Goal: Transaction & Acquisition: Subscribe to service/newsletter

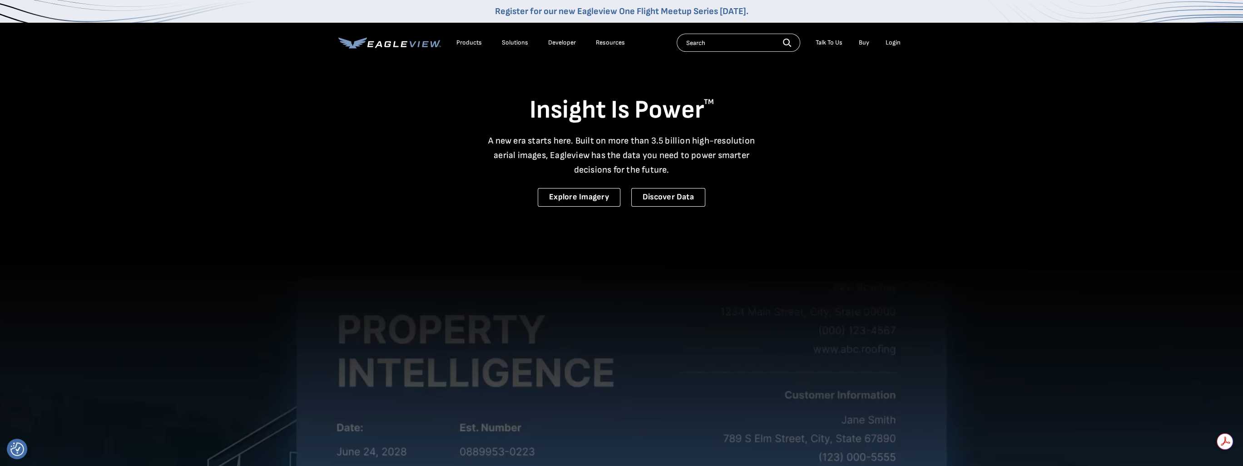
click at [895, 42] on div "Login" at bounding box center [893, 43] width 15 height 8
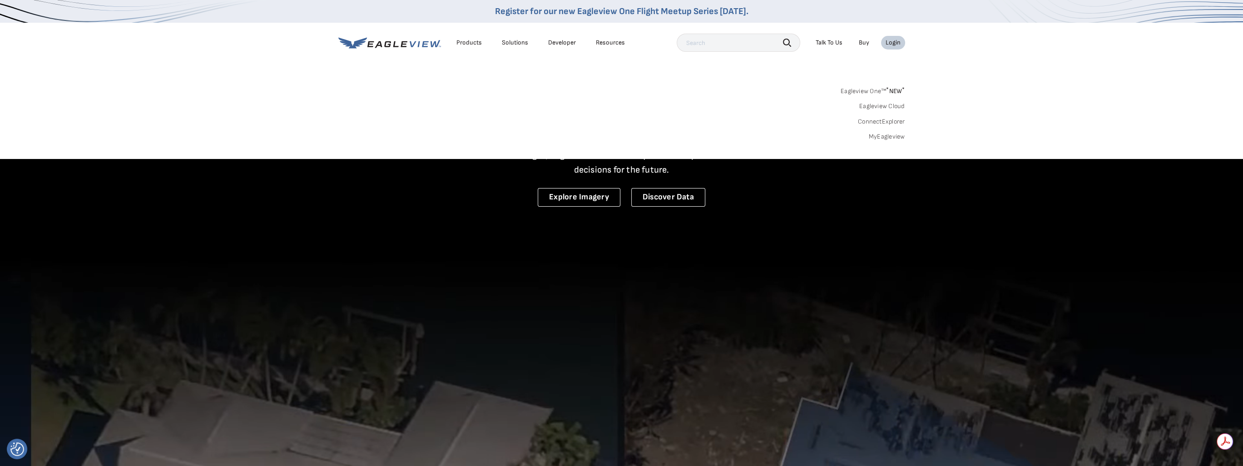
click at [877, 139] on link "MyEagleview" at bounding box center [887, 137] width 36 height 8
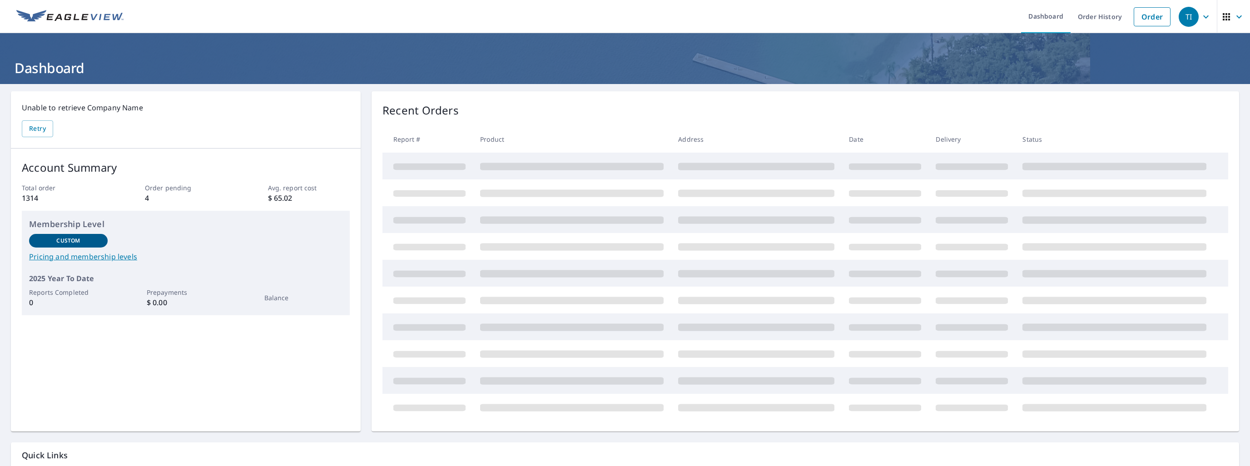
click at [61, 258] on link "Pricing and membership levels" at bounding box center [185, 256] width 313 height 11
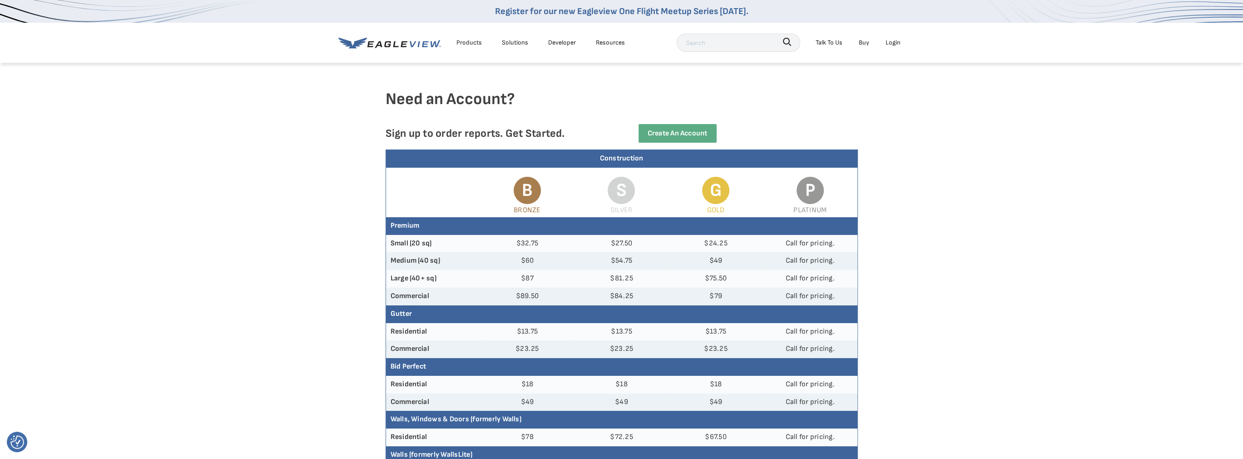
click at [588, 131] on p "Sign up to order reports. Get Started." at bounding box center [497, 133] width 222 height 13
